Goal: Task Accomplishment & Management: Manage account settings

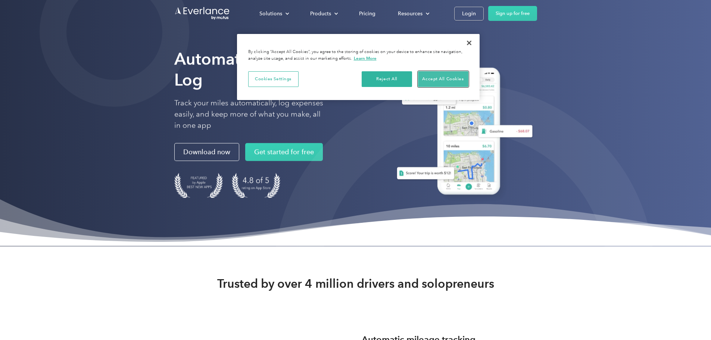
click at [445, 79] on button "Accept All Cookies" at bounding box center [443, 79] width 50 height 16
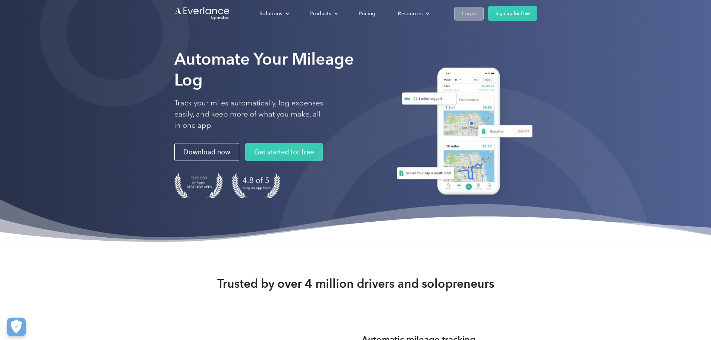
click at [476, 16] on div "Login" at bounding box center [469, 13] width 14 height 9
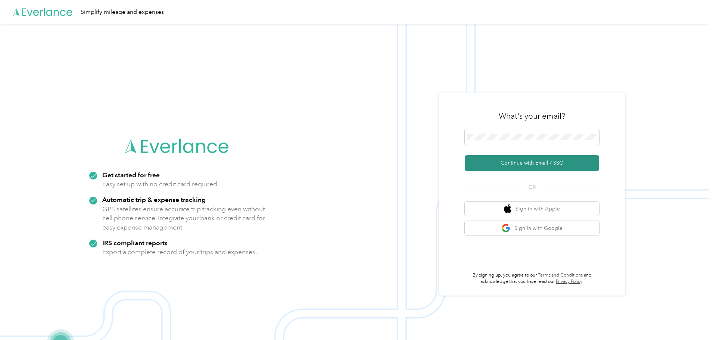
click at [522, 164] on button "Continue with Email / SSO" at bounding box center [532, 163] width 134 height 16
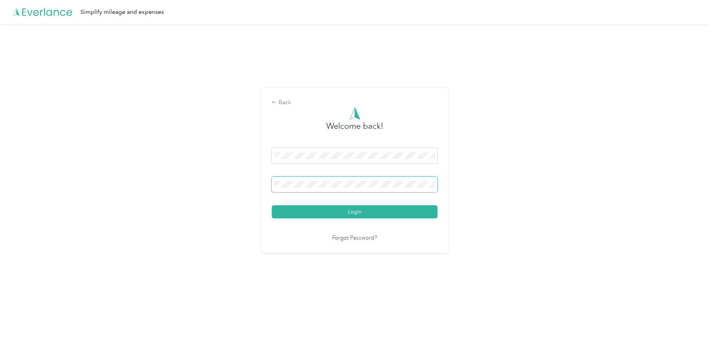
click at [307, 180] on span at bounding box center [355, 185] width 166 height 16
click at [314, 182] on span at bounding box center [355, 185] width 166 height 16
click at [319, 212] on button "Login" at bounding box center [355, 211] width 166 height 13
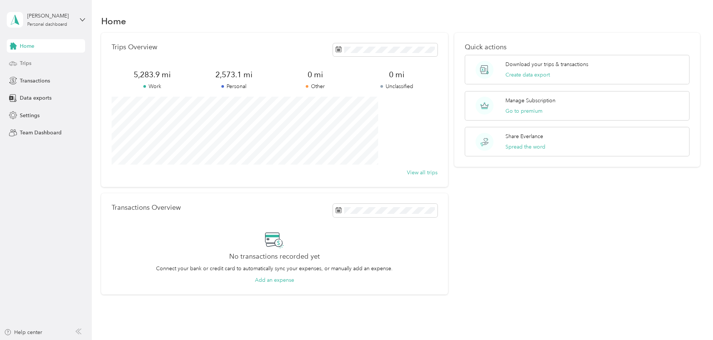
click at [23, 62] on span "Trips" at bounding box center [26, 63] width 12 height 8
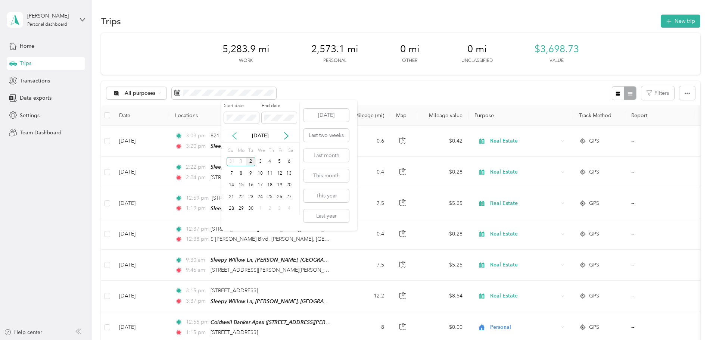
click at [235, 137] on icon at bounding box center [234, 135] width 7 height 7
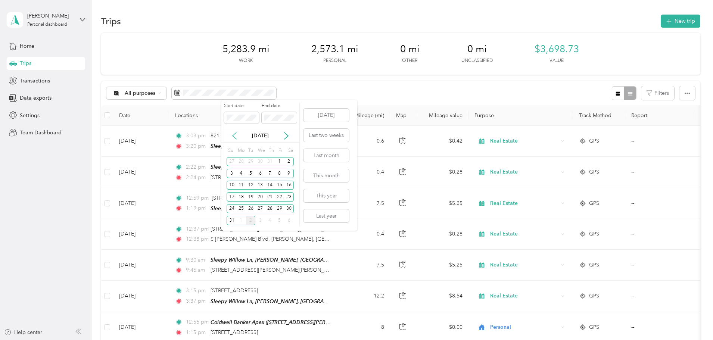
click at [235, 137] on icon at bounding box center [234, 135] width 7 height 7
click at [235, 137] on icon at bounding box center [235, 136] width 4 height 7
click at [235, 138] on icon at bounding box center [235, 136] width 4 height 7
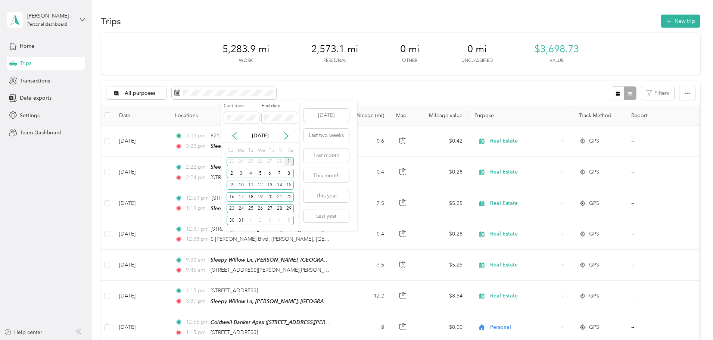
click at [289, 161] on div "1" at bounding box center [290, 161] width 10 height 9
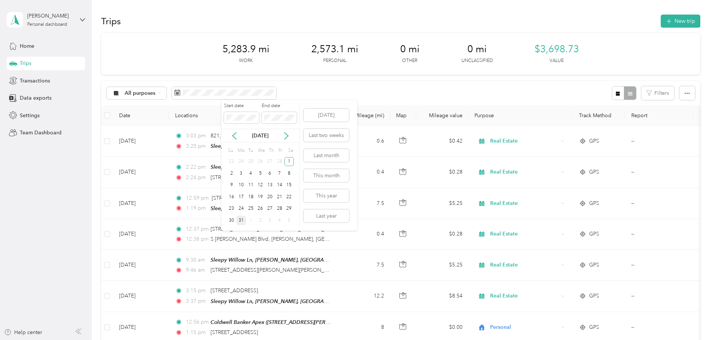
click at [243, 219] on div "31" at bounding box center [241, 220] width 10 height 9
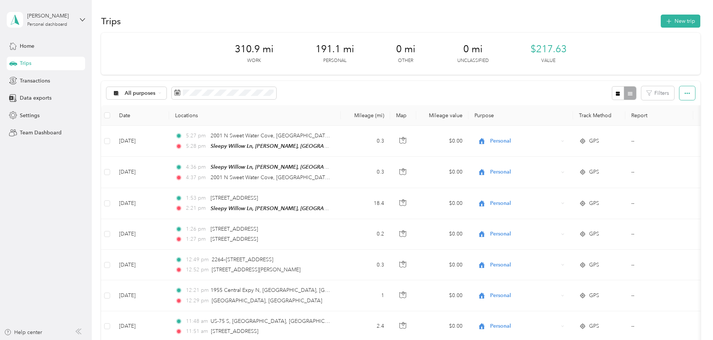
click at [685, 93] on icon "button" at bounding box center [687, 93] width 5 height 5
click at [624, 119] on span "Export" at bounding box center [625, 120] width 16 height 6
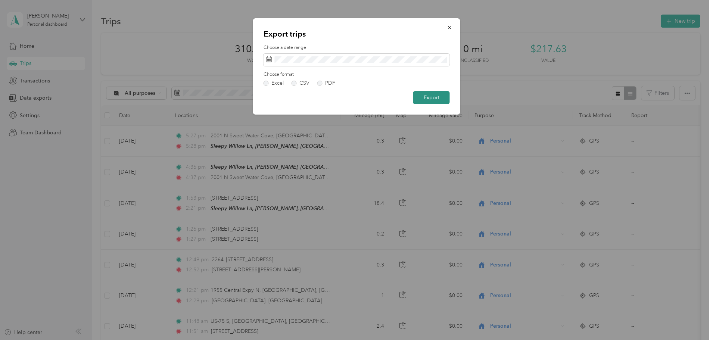
click at [428, 96] on button "Export" at bounding box center [431, 97] width 37 height 13
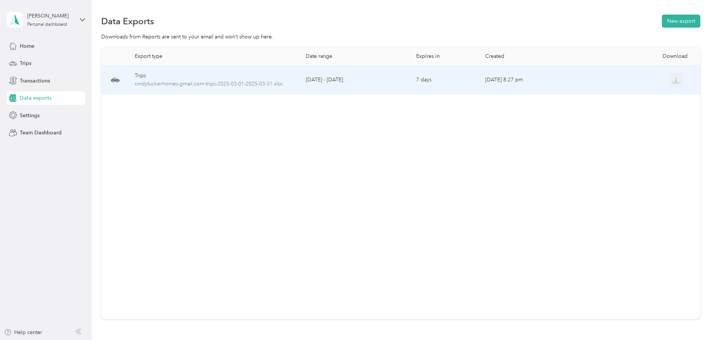
click at [672, 81] on icon "button" at bounding box center [675, 80] width 7 height 7
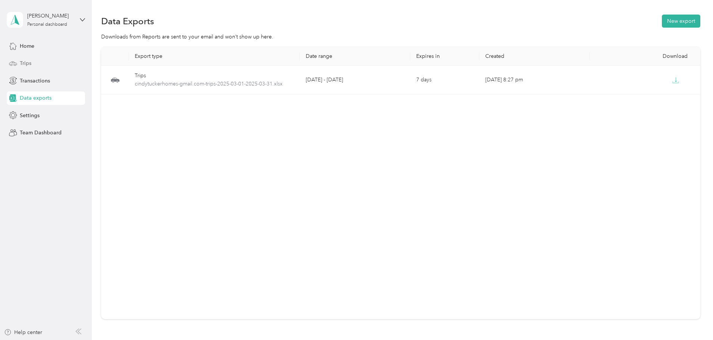
click at [28, 64] on span "Trips" at bounding box center [26, 63] width 12 height 8
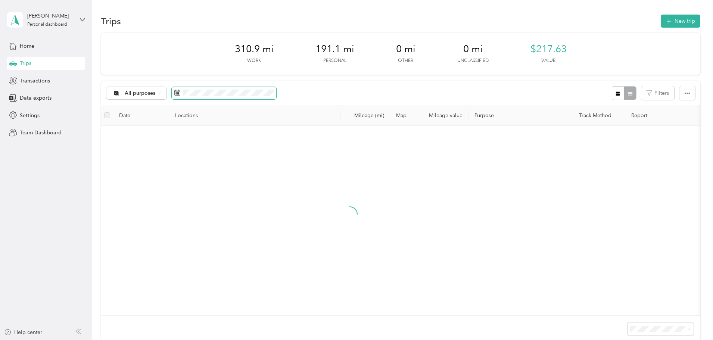
click at [276, 94] on span at bounding box center [224, 93] width 105 height 13
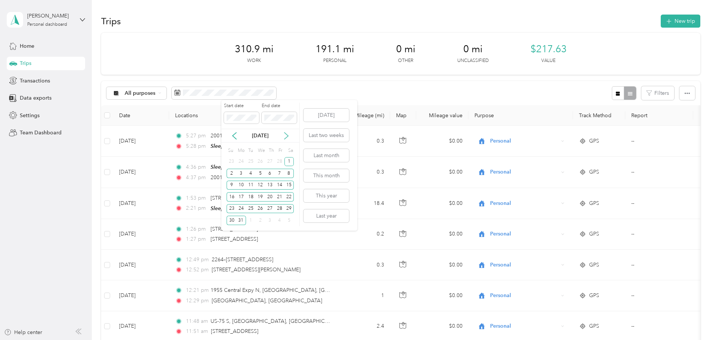
click at [285, 134] on icon at bounding box center [286, 135] width 7 height 7
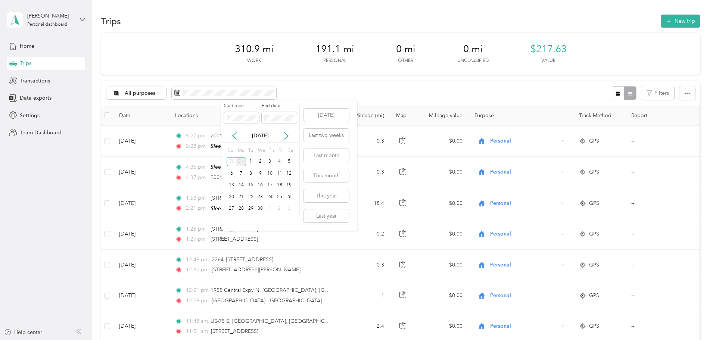
click at [243, 161] on div "31" at bounding box center [241, 161] width 10 height 9
click at [285, 138] on icon at bounding box center [286, 135] width 7 height 7
click at [251, 160] on div "1" at bounding box center [251, 161] width 10 height 9
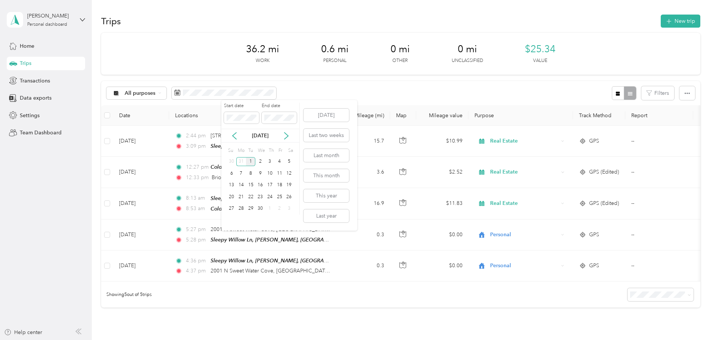
click at [252, 162] on div "1" at bounding box center [251, 161] width 10 height 9
click at [262, 208] on div "30" at bounding box center [260, 208] width 10 height 9
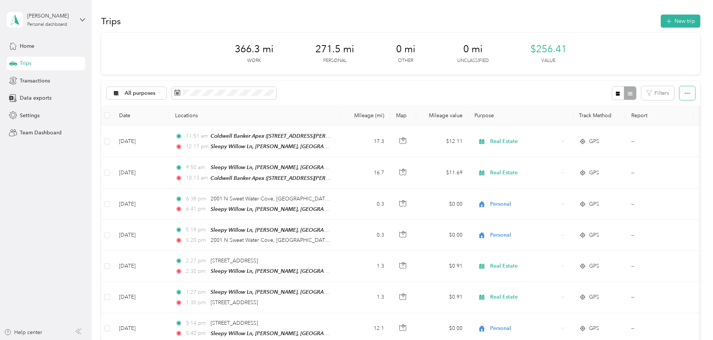
click at [680, 93] on button "button" at bounding box center [688, 93] width 16 height 14
click at [628, 121] on span "Export" at bounding box center [625, 120] width 16 height 6
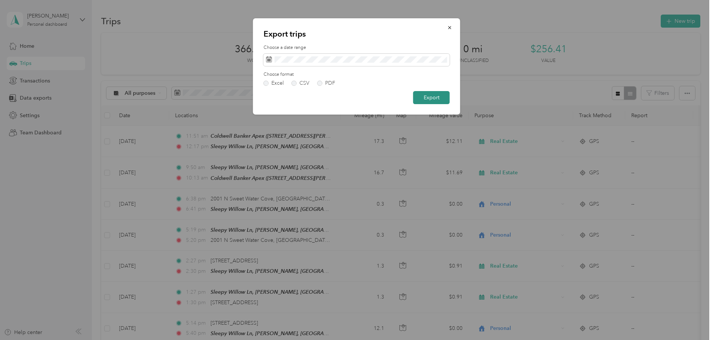
click at [427, 96] on button "Export" at bounding box center [431, 97] width 37 height 13
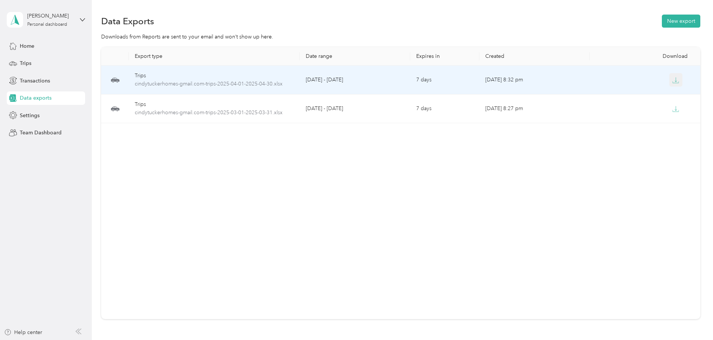
click at [672, 80] on icon "button" at bounding box center [675, 80] width 7 height 7
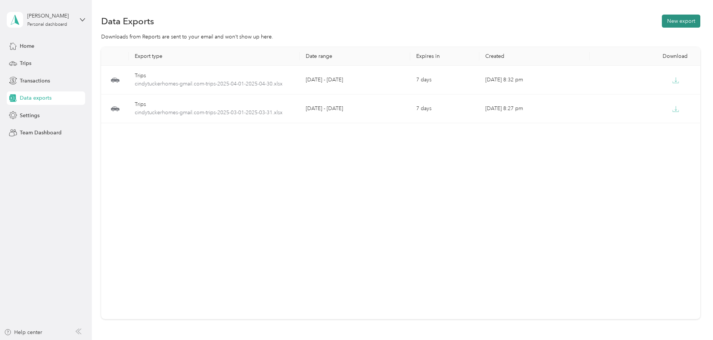
click at [662, 19] on button "New export" at bounding box center [681, 21] width 38 height 13
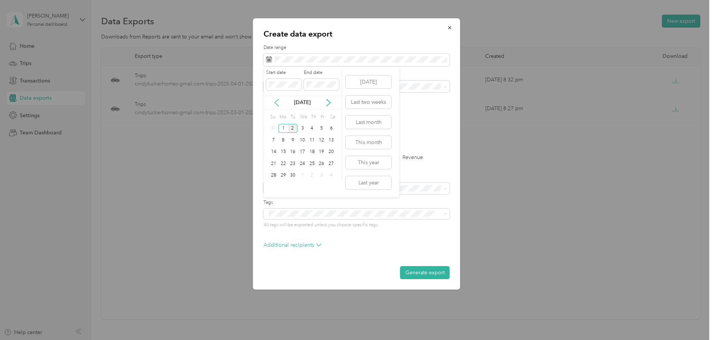
click at [277, 102] on icon at bounding box center [276, 102] width 7 height 7
click at [313, 128] on div "1" at bounding box center [312, 128] width 10 height 9
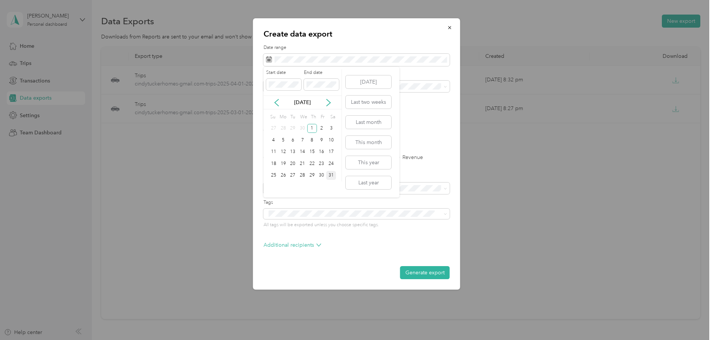
click at [330, 176] on div "31" at bounding box center [331, 175] width 10 height 9
click at [429, 270] on button "Generate export" at bounding box center [425, 272] width 50 height 13
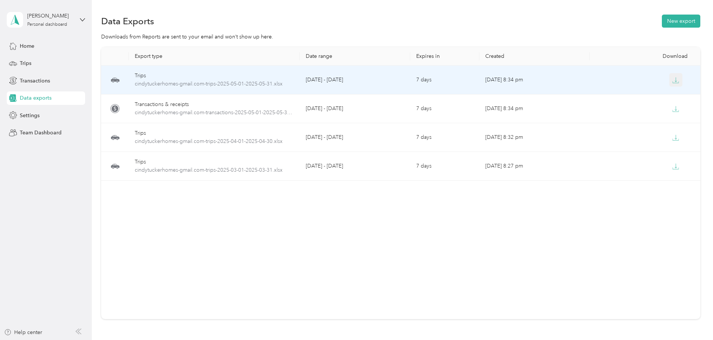
click at [672, 81] on icon "button" at bounding box center [675, 80] width 7 height 7
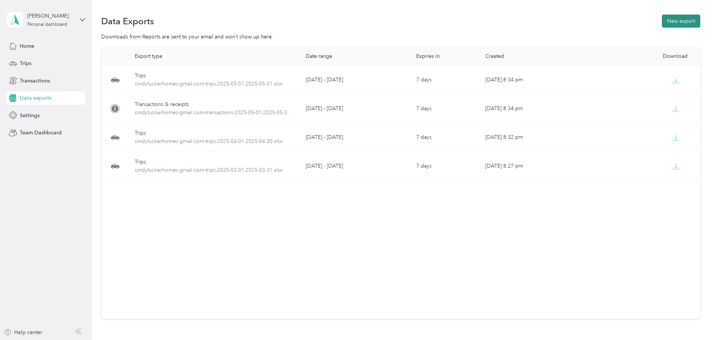
click at [662, 20] on button "New export" at bounding box center [681, 21] width 38 height 13
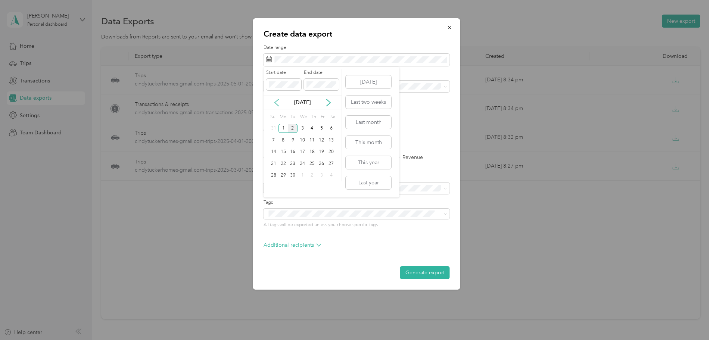
click at [273, 102] on icon at bounding box center [276, 102] width 7 height 7
click at [274, 128] on div "1" at bounding box center [274, 128] width 10 height 9
click at [282, 177] on div "30" at bounding box center [284, 175] width 10 height 9
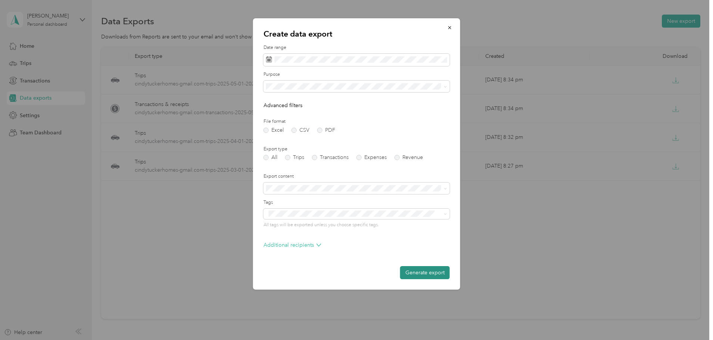
click at [420, 274] on button "Generate export" at bounding box center [425, 272] width 50 height 13
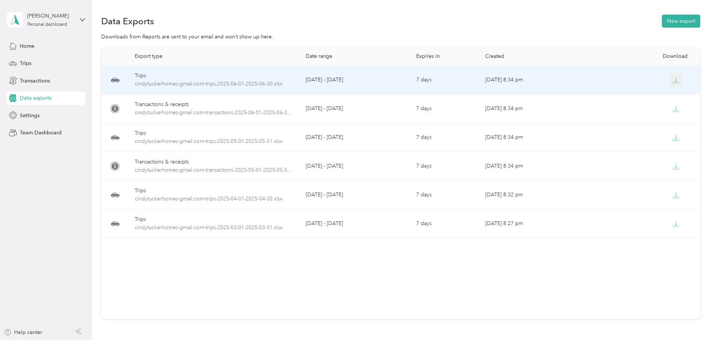
click at [672, 80] on icon "button" at bounding box center [675, 80] width 7 height 7
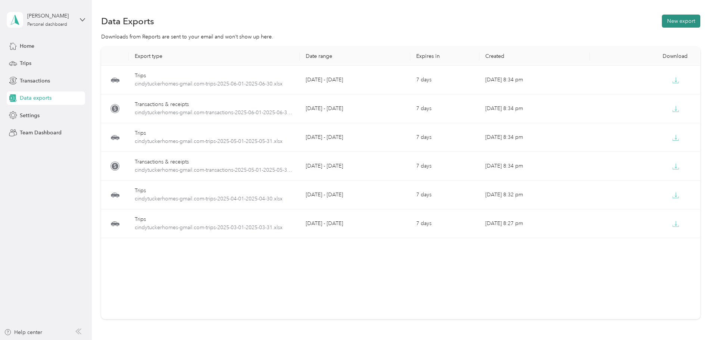
click at [662, 22] on button "New export" at bounding box center [681, 21] width 38 height 13
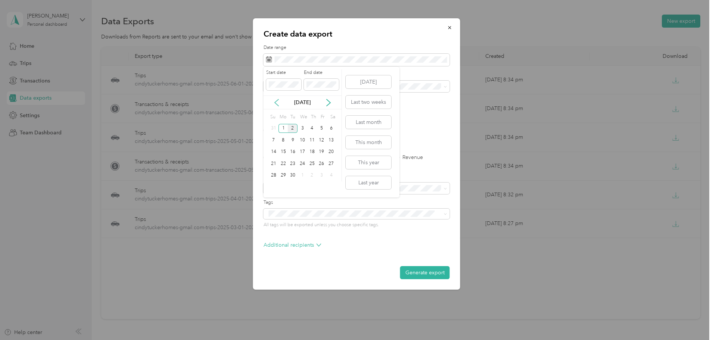
click at [274, 100] on icon at bounding box center [276, 102] width 7 height 7
click at [274, 101] on icon at bounding box center [276, 102] width 7 height 7
click at [293, 127] on div "1" at bounding box center [293, 128] width 10 height 9
click at [312, 175] on div "31" at bounding box center [312, 175] width 10 height 9
click at [428, 271] on button "Generate export" at bounding box center [425, 272] width 50 height 13
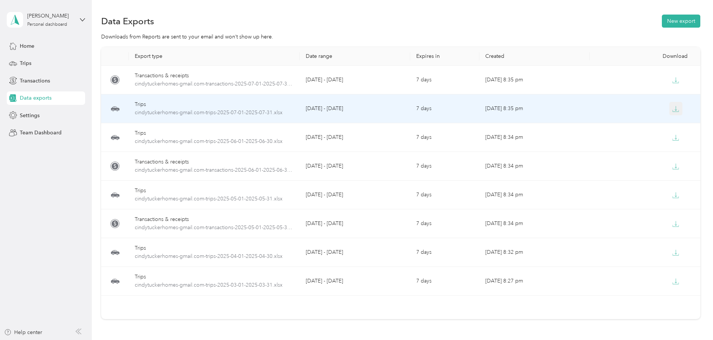
click at [672, 110] on icon "button" at bounding box center [675, 109] width 7 height 7
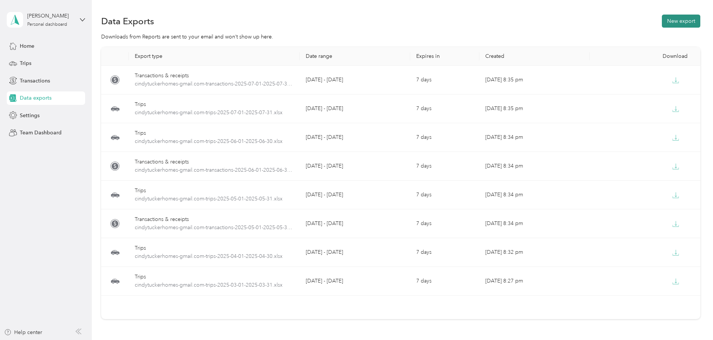
click at [662, 22] on button "New export" at bounding box center [681, 21] width 38 height 13
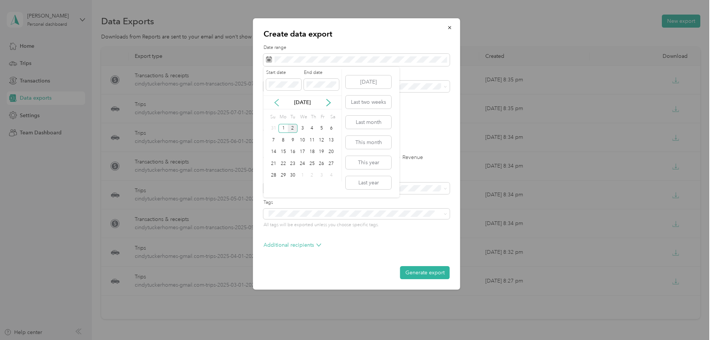
click at [277, 101] on icon at bounding box center [276, 102] width 7 height 7
click at [322, 127] on div "1" at bounding box center [322, 128] width 10 height 9
click at [273, 187] on div "31" at bounding box center [274, 187] width 10 height 9
click at [427, 274] on button "Generate export" at bounding box center [425, 272] width 50 height 13
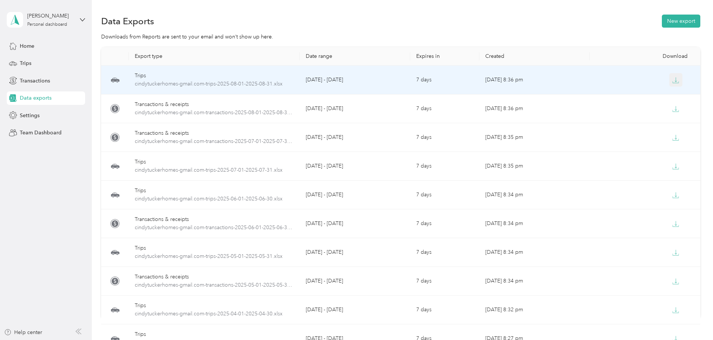
click at [672, 78] on icon "button" at bounding box center [675, 80] width 7 height 7
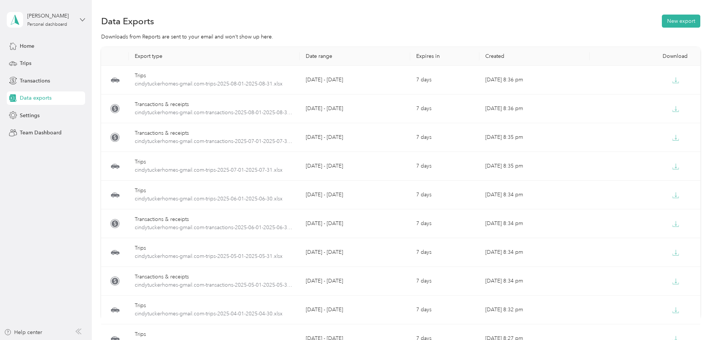
click at [84, 18] on icon at bounding box center [82, 19] width 5 height 5
click at [32, 61] on div "Log out" at bounding box center [27, 61] width 29 height 8
